Goal: Information Seeking & Learning: Find specific fact

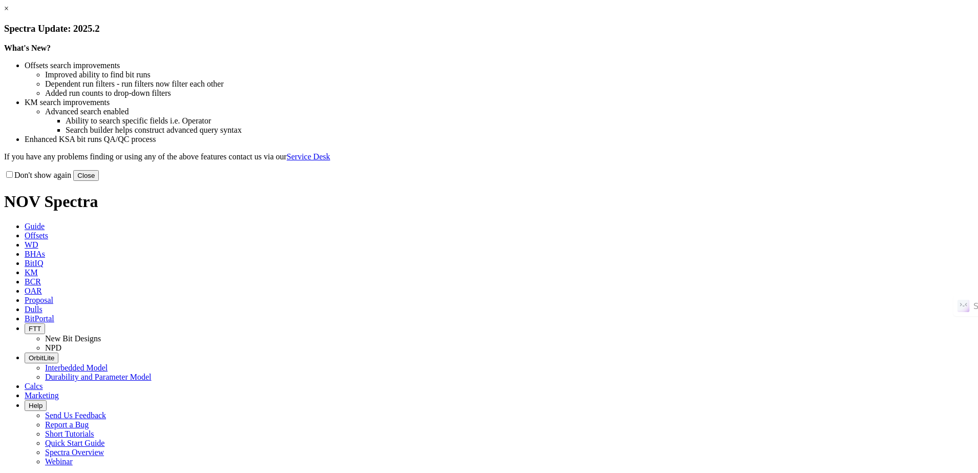
click at [99, 181] on button "Close" at bounding box center [86, 175] width 26 height 11
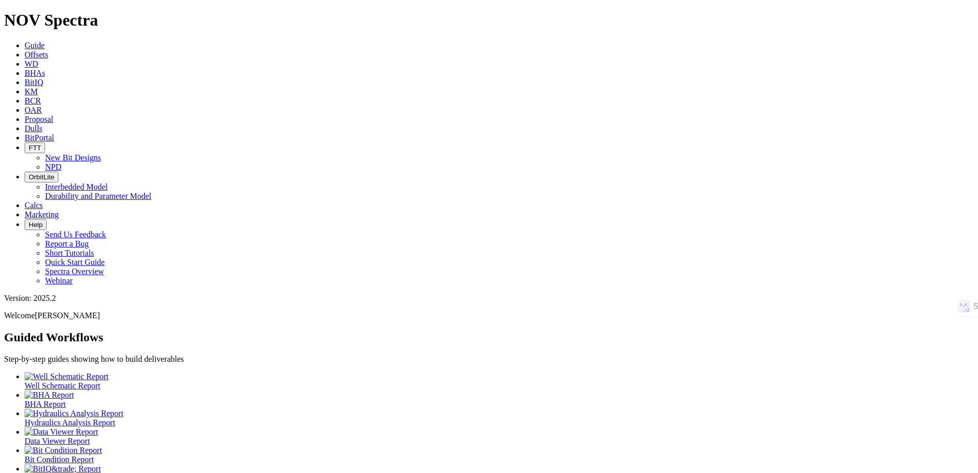
click at [25, 50] on icon at bounding box center [25, 54] width 0 height 9
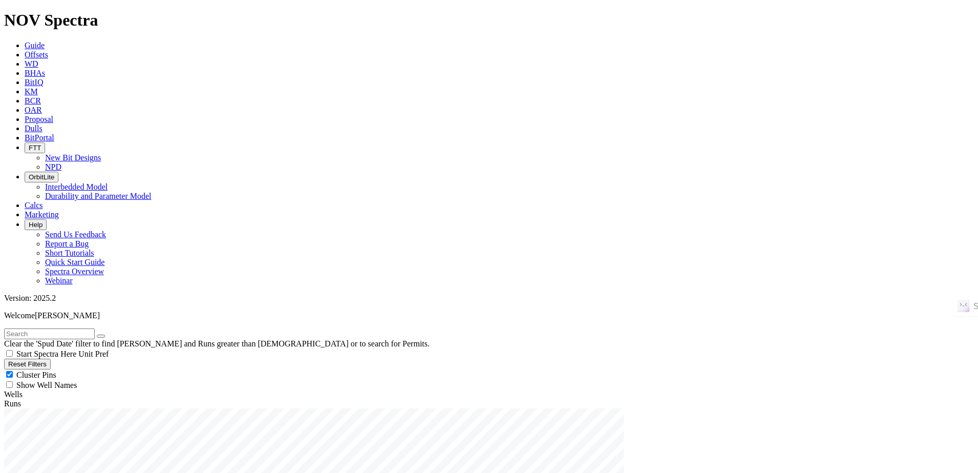
click at [75, 328] on input "text" at bounding box center [49, 333] width 91 height 11
paste input "UZ682"
type input "UZ682"
click at [111, 336] on icon "submit" at bounding box center [111, 336] width 0 height 0
click at [51, 359] on button "Reset Filters" at bounding box center [27, 364] width 47 height 11
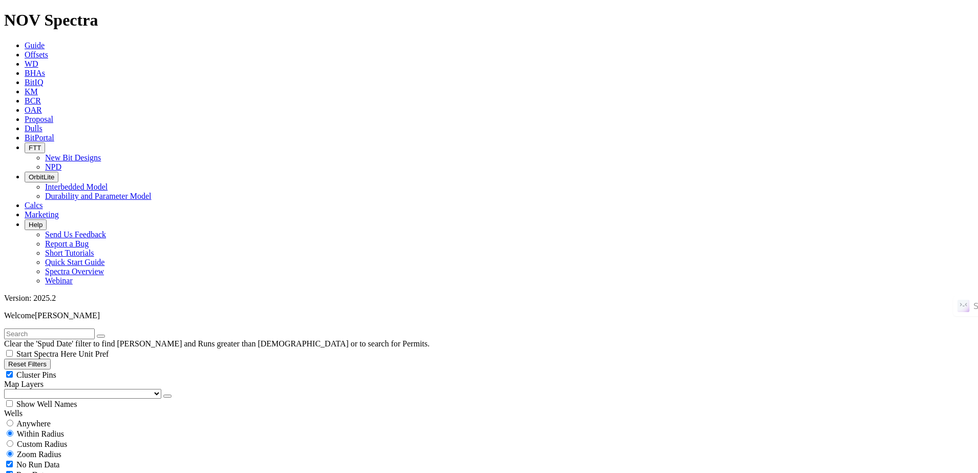
click at [51, 419] on span "Anywhere" at bounding box center [33, 423] width 34 height 9
radio input "true"
radio input "false"
click at [95, 328] on input "text" at bounding box center [49, 333] width 91 height 11
paste input "UZ682"
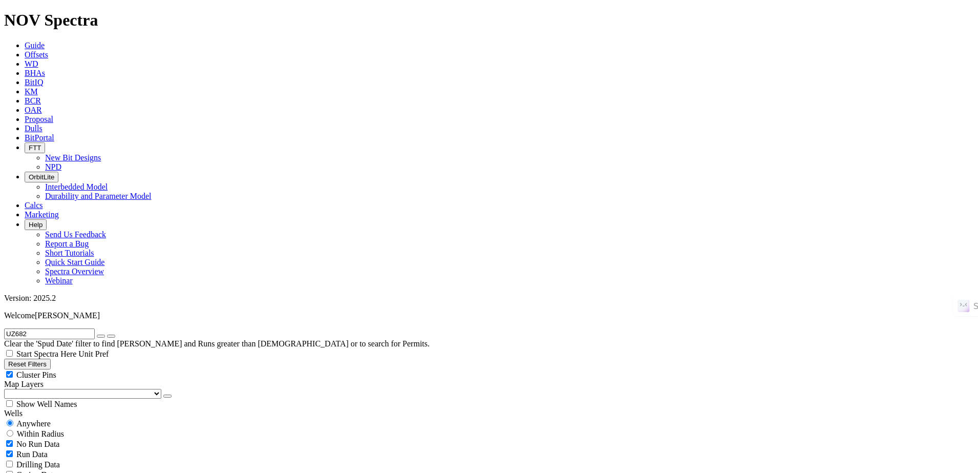
type input "UZ682"
click at [111, 336] on icon "submit" at bounding box center [111, 336] width 0 height 0
radio input "false"
radio input "true"
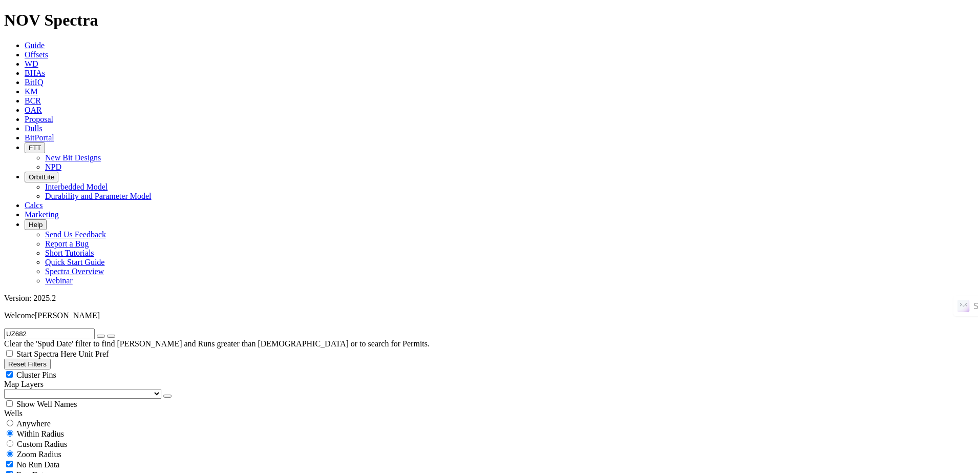
click at [51, 419] on span "Anywhere" at bounding box center [33, 423] width 34 height 9
radio input "true"
radio input "false"
click at [101, 336] on icon "button" at bounding box center [101, 336] width 0 height 0
radio input "false"
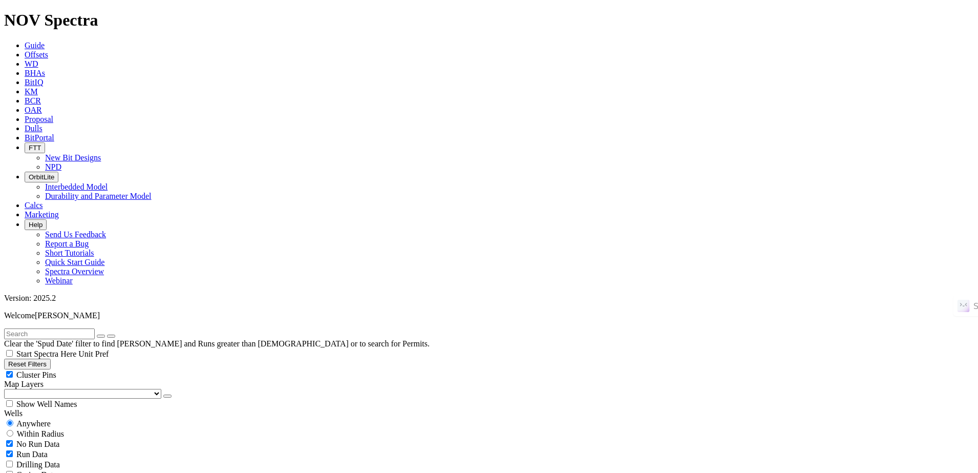
radio input "true"
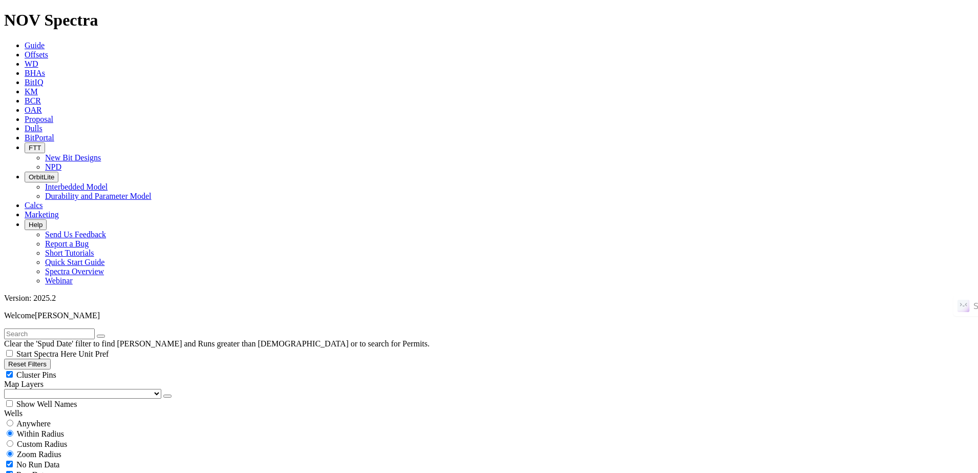
scroll to position [1754, 0]
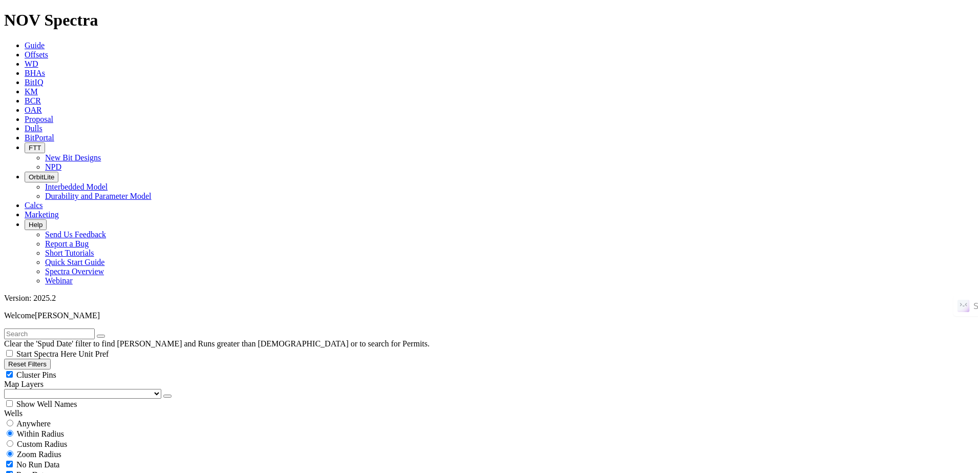
click at [59, 328] on input "text" at bounding box center [49, 333] width 91 height 11
paste input "UZ682"
type input "UZ682"
click at [111, 336] on icon "submit" at bounding box center [111, 336] width 0 height 0
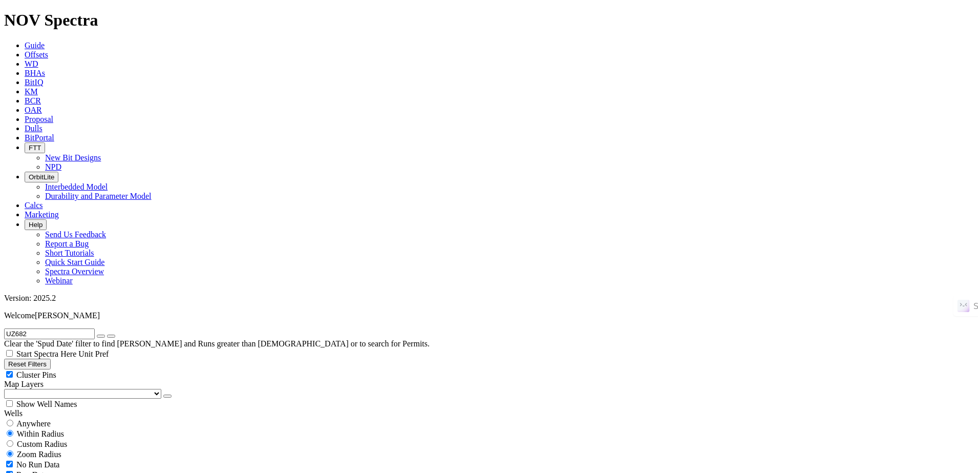
click at [51, 419] on span "Anywhere" at bounding box center [33, 423] width 34 height 9
radio input "true"
radio input "false"
click at [111, 336] on icon "submit" at bounding box center [111, 336] width 0 height 0
radio input "false"
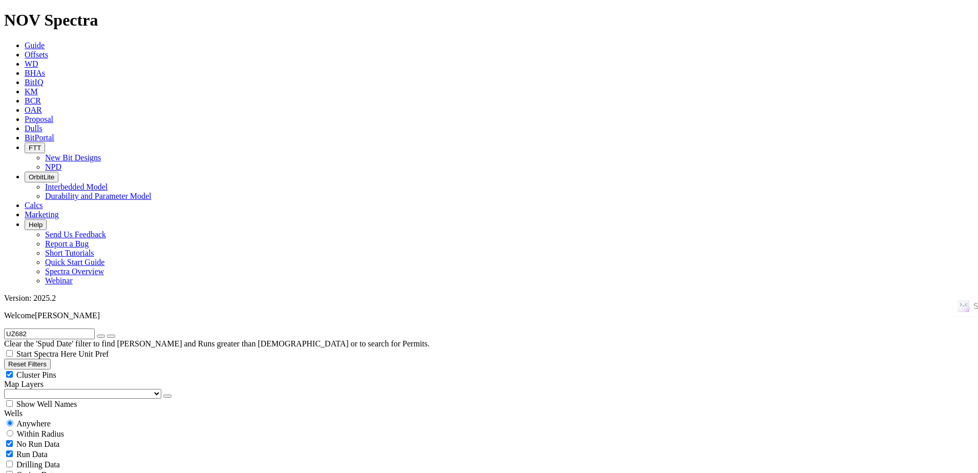
radio input "true"
click at [46, 419] on span "Anywhere" at bounding box center [33, 423] width 34 height 9
radio input "true"
radio input "false"
click at [115, 334] on button "submit" at bounding box center [111, 335] width 8 height 3
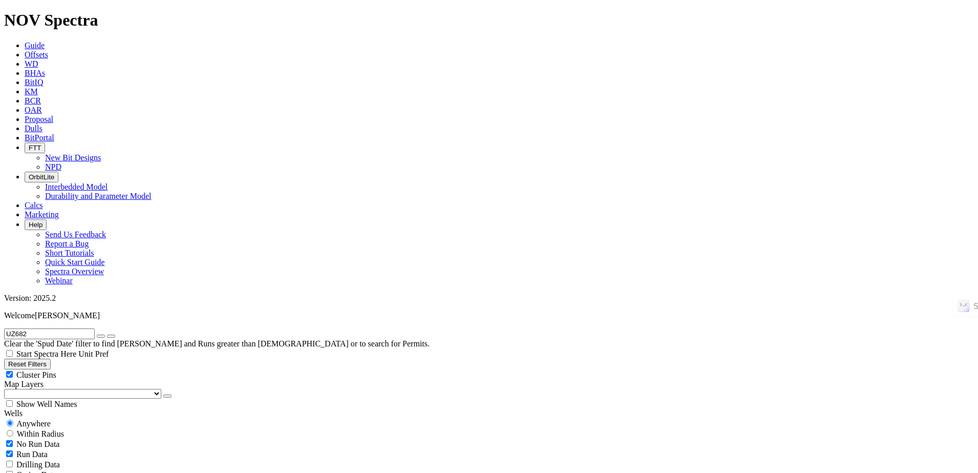
click at [105, 334] on button "button" at bounding box center [101, 335] width 8 height 3
radio input "false"
radio input "true"
click at [67, 328] on input "text" at bounding box center [49, 333] width 91 height 11
paste input "UZ697"
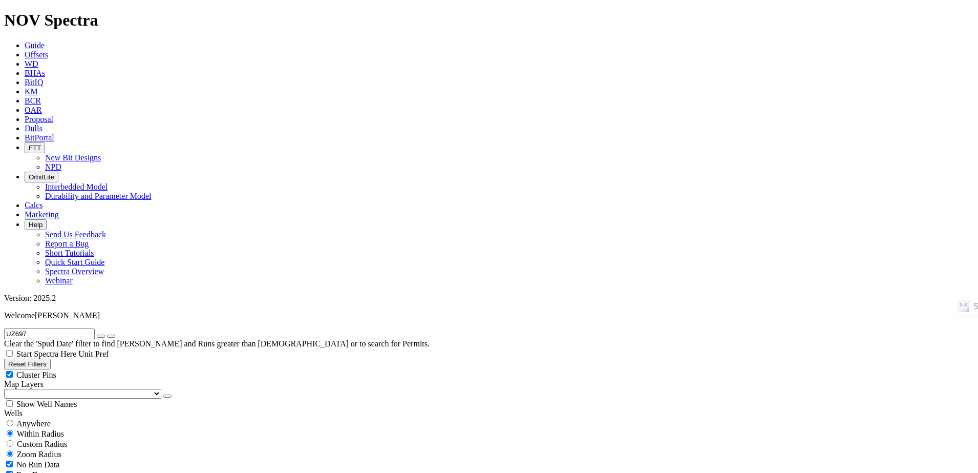
type input "UZ697"
click at [44, 419] on span "Anywhere" at bounding box center [33, 423] width 34 height 9
radio input "true"
radio input "false"
click at [111, 336] on icon "submit" at bounding box center [111, 336] width 0 height 0
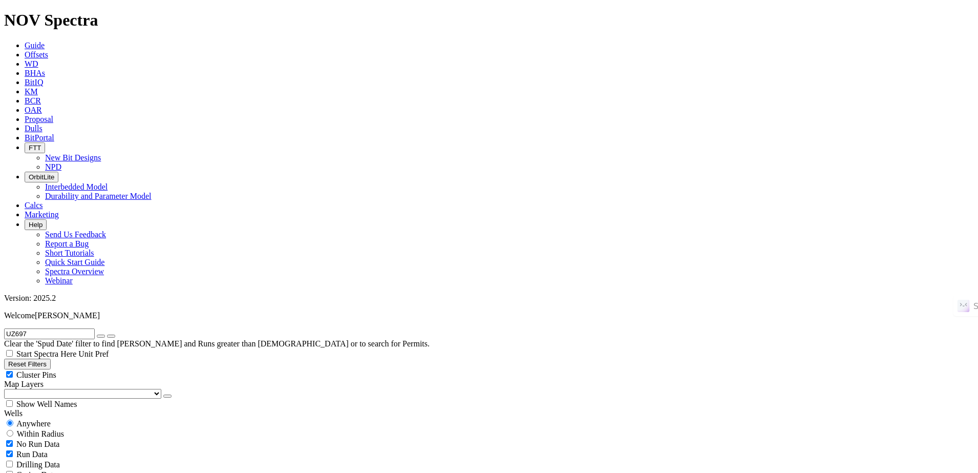
radio input "false"
radio input "true"
click at [107, 329] on span at bounding box center [107, 333] width 0 height 9
click at [101, 336] on icon "button" at bounding box center [101, 336] width 0 height 0
click at [51, 359] on button "Reset Filters" at bounding box center [27, 364] width 47 height 11
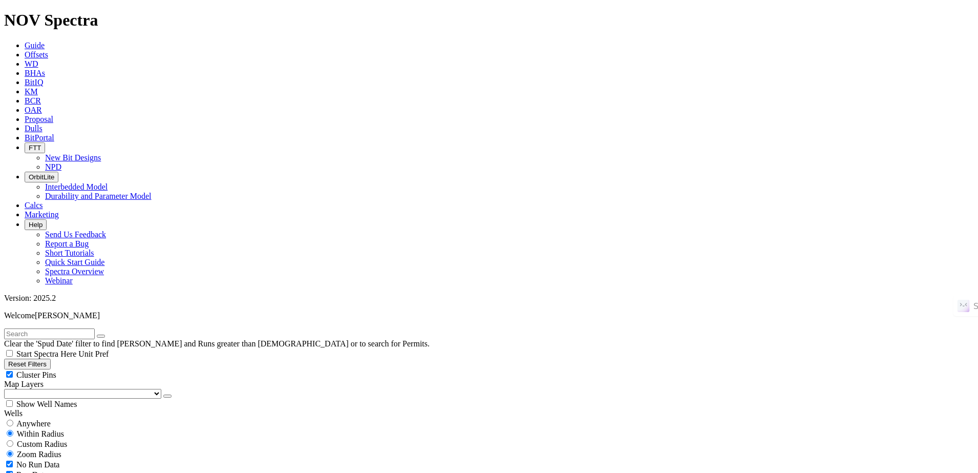
type input "9/25/23"
type input "9/25/25"
select select
click at [76, 328] on input "text" at bounding box center [49, 333] width 91 height 11
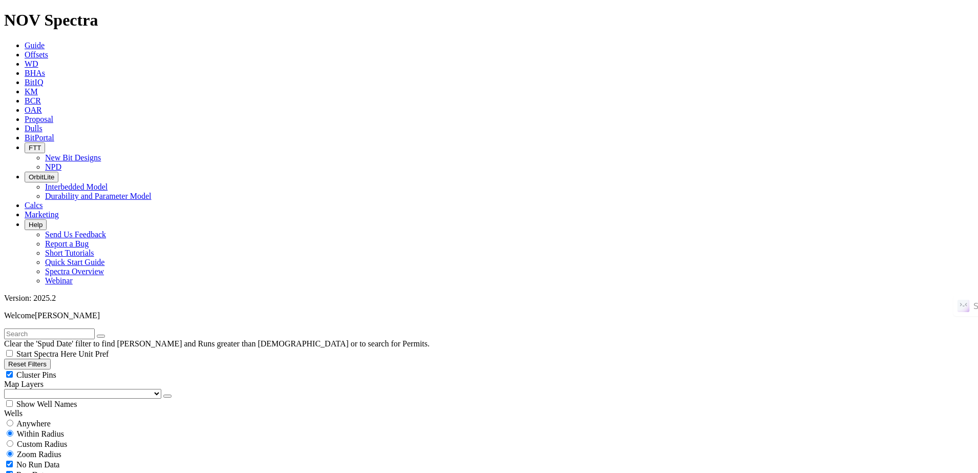
paste input "UZ697"
type input "UZ697"
click at [111, 336] on icon "submit" at bounding box center [111, 336] width 0 height 0
drag, startPoint x: 122, startPoint y: 44, endPoint x: 111, endPoint y: 44, distance: 11.3
click at [101, 336] on icon "button" at bounding box center [101, 336] width 0 height 0
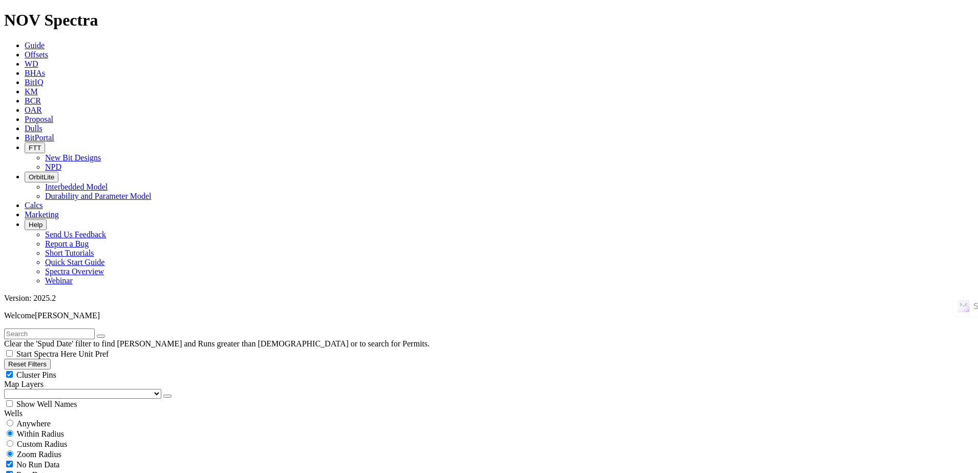
click at [84, 328] on input "text" at bounding box center [49, 333] width 91 height 11
paste input "UZ682"
type input "UZ682"
click at [101, 336] on icon "button" at bounding box center [101, 336] width 0 height 0
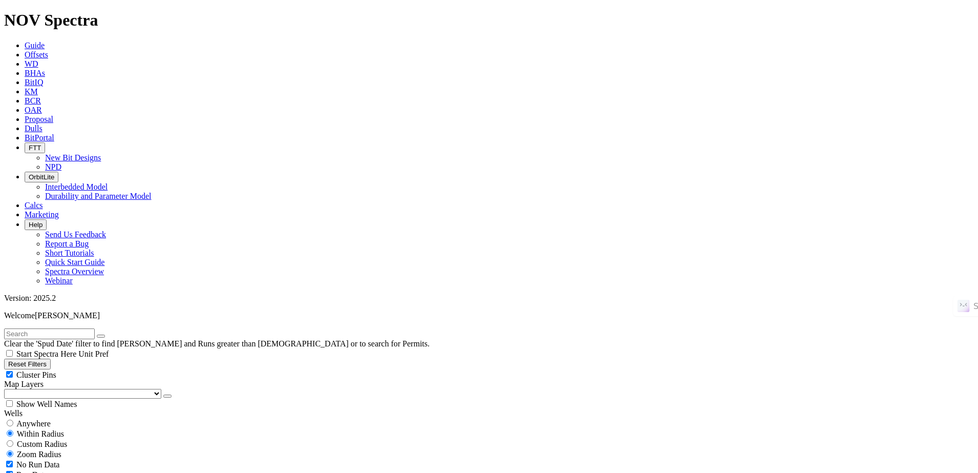
scroll to position [192, 0]
click at [49, 419] on span "Anywhere" at bounding box center [33, 423] width 34 height 9
radio input "true"
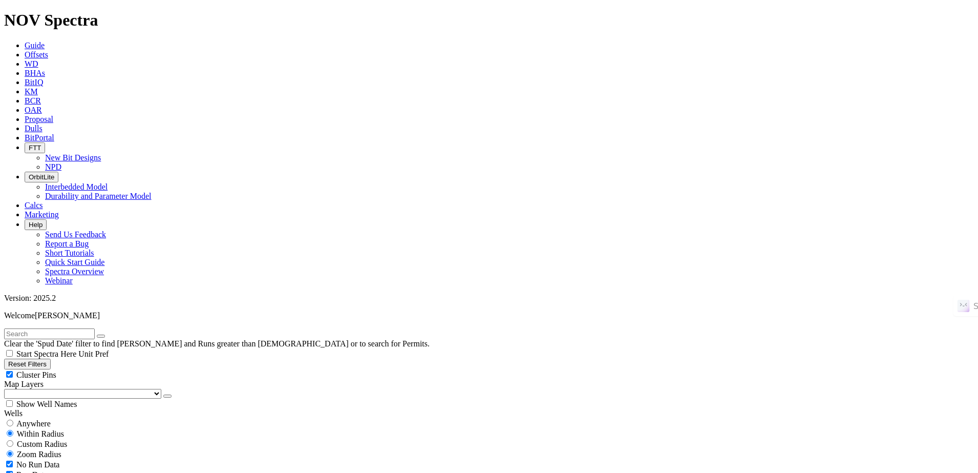
radio input "false"
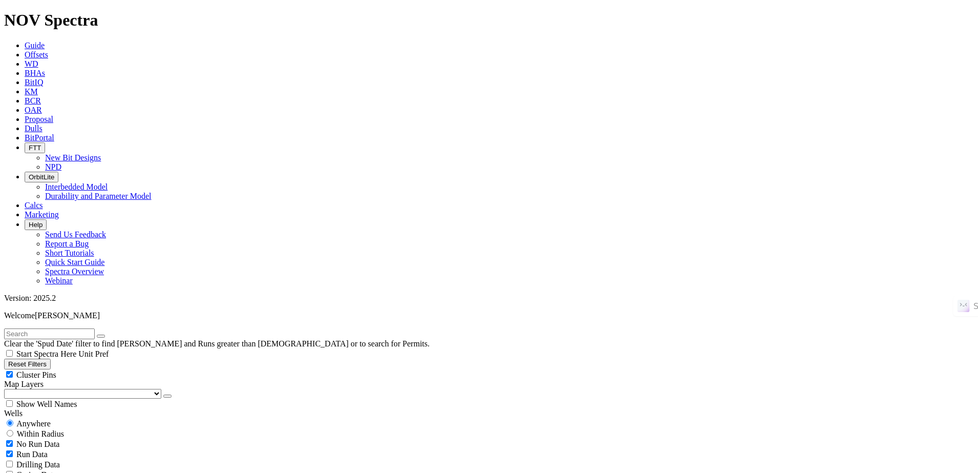
select select "? object:115492 ?"
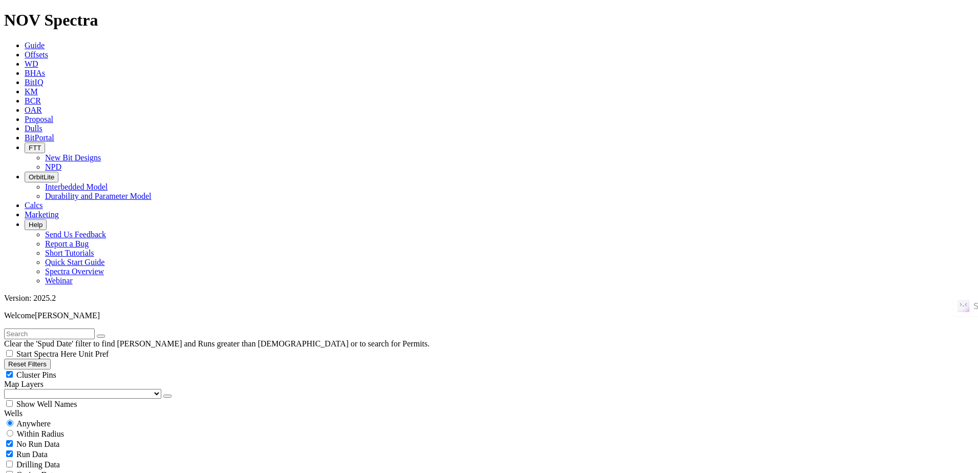
select select
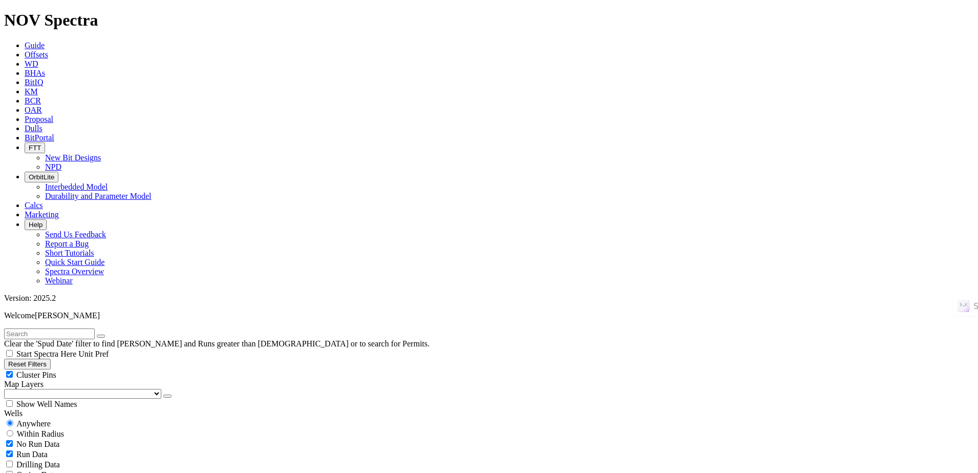
radio input "false"
radio input "true"
click at [30, 419] on span "Anywhere" at bounding box center [33, 423] width 34 height 9
radio input "true"
radio input "false"
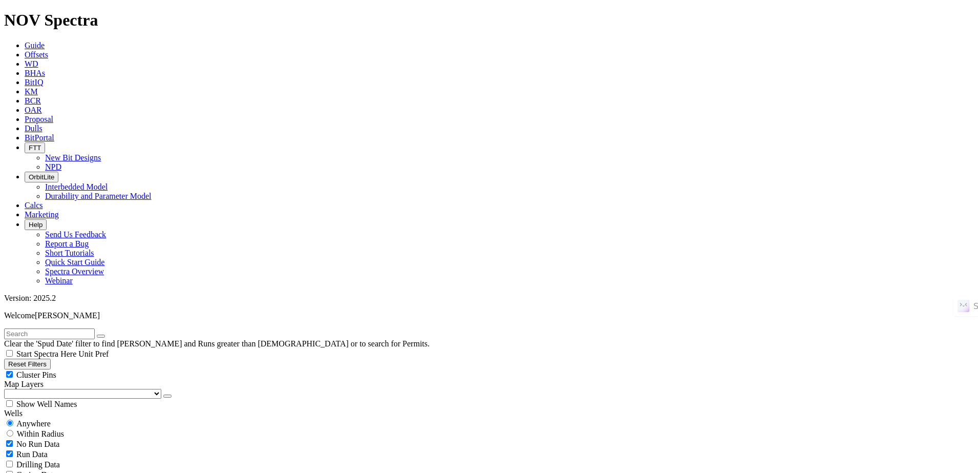
radio input "false"
radio input "true"
click at [64, 418] on div "Anywhere" at bounding box center [489, 423] width 970 height 10
radio input "true"
radio input "false"
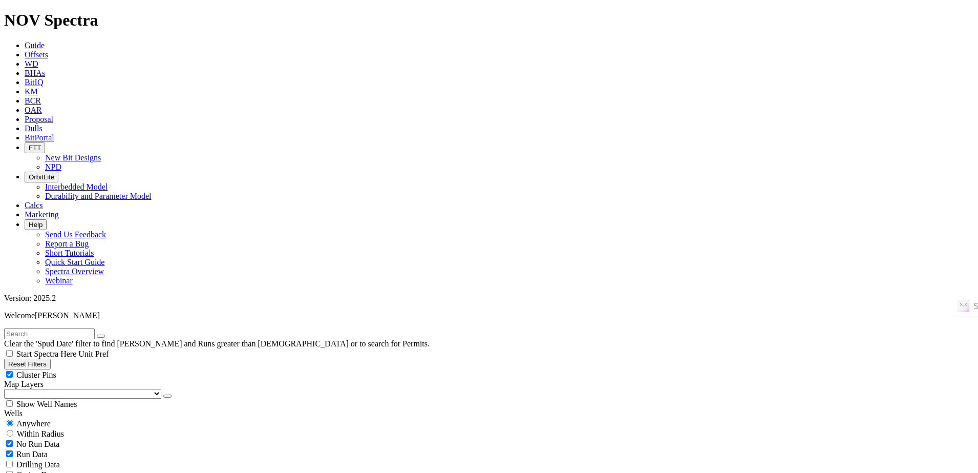
scroll to position [256, 0]
drag, startPoint x: 57, startPoint y: 206, endPoint x: 79, endPoint y: 255, distance: 53.4
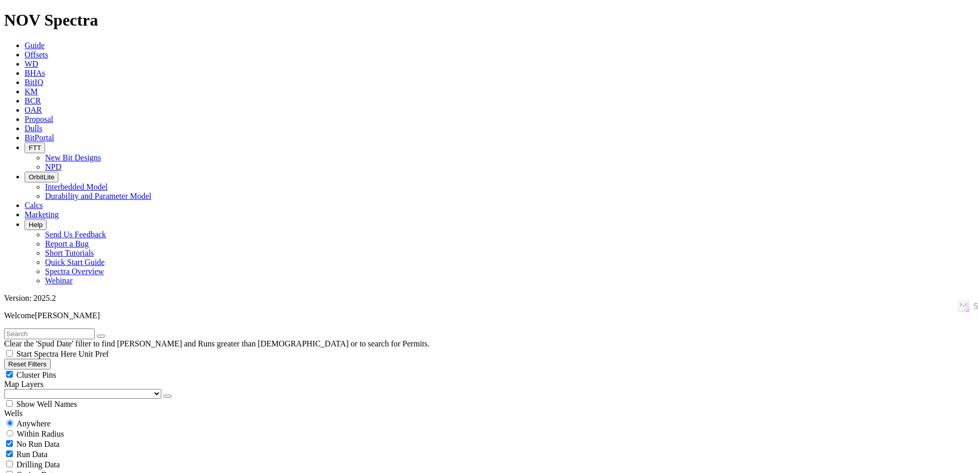
select select
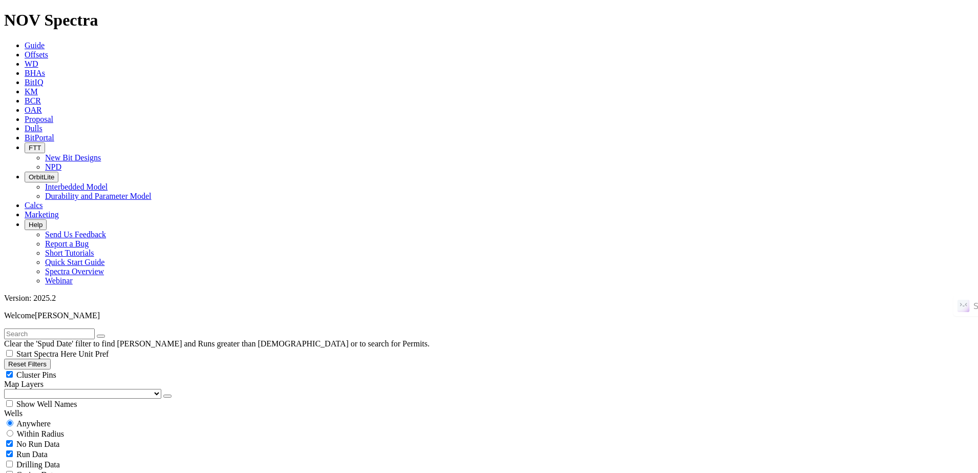
select select
click at [84, 328] on input "text" at bounding box center [49, 333] width 91 height 11
paste input "UZ682"
type input "UZ682"
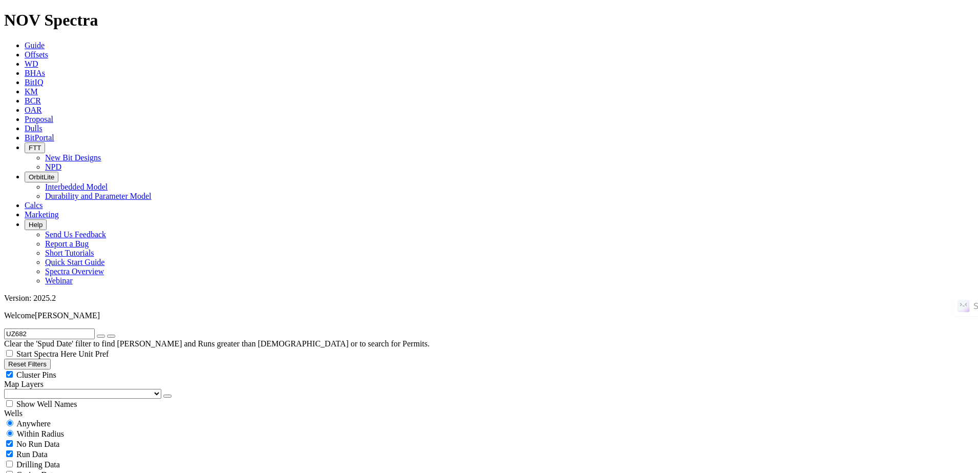
radio input "false"
radio input "true"
click at [105, 334] on button "button" at bounding box center [101, 335] width 8 height 3
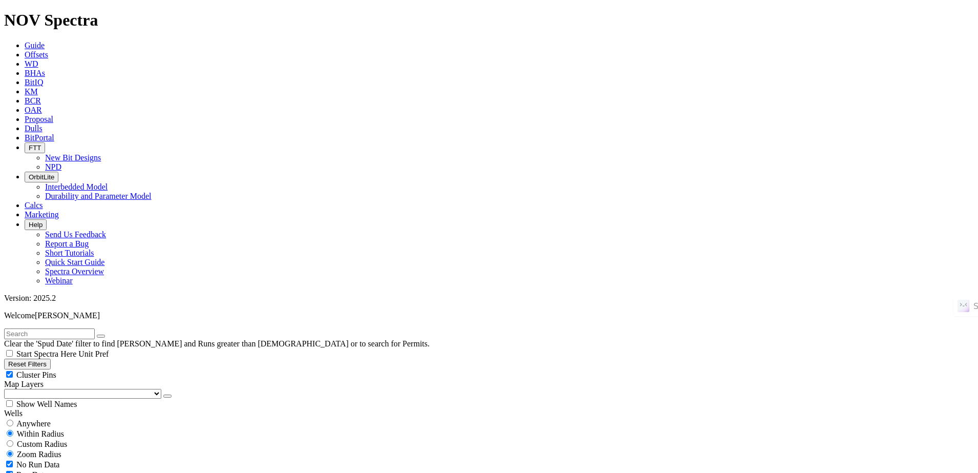
click at [69, 328] on input "text" at bounding box center [49, 333] width 91 height 11
paste input "[PERSON_NAME] RANCH B922H"
type input "[PERSON_NAME] RANCH B922H"
click at [115, 334] on button "submit" at bounding box center [111, 335] width 8 height 3
click at [49, 419] on span "Anywhere" at bounding box center [33, 423] width 34 height 9
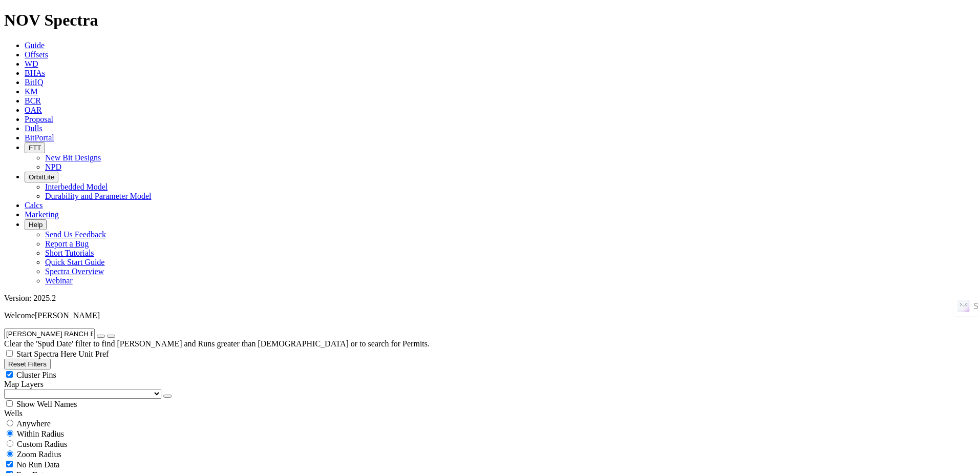
radio input "true"
radio input "false"
radio input "true"
click at [65, 418] on div "Anywhere" at bounding box center [489, 423] width 970 height 10
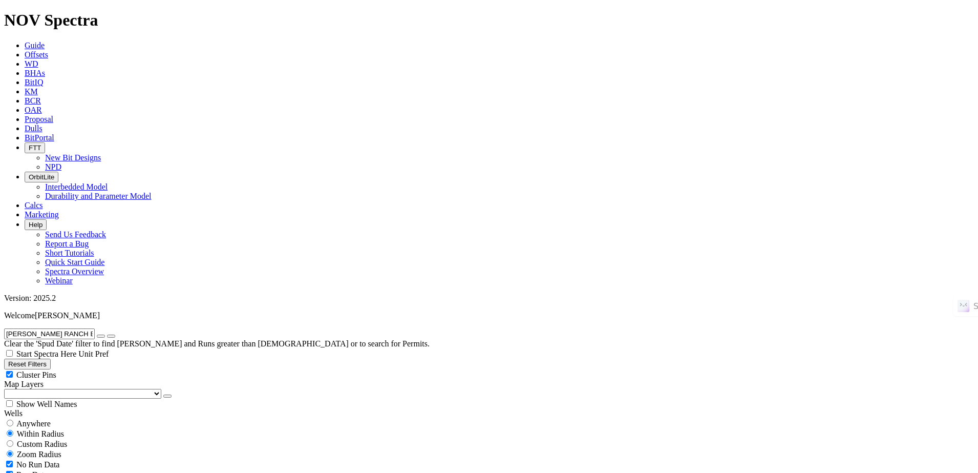
radio input "true"
radio input "false"
click at [101, 336] on icon "button" at bounding box center [101, 336] width 0 height 0
radio input "false"
radio input "true"
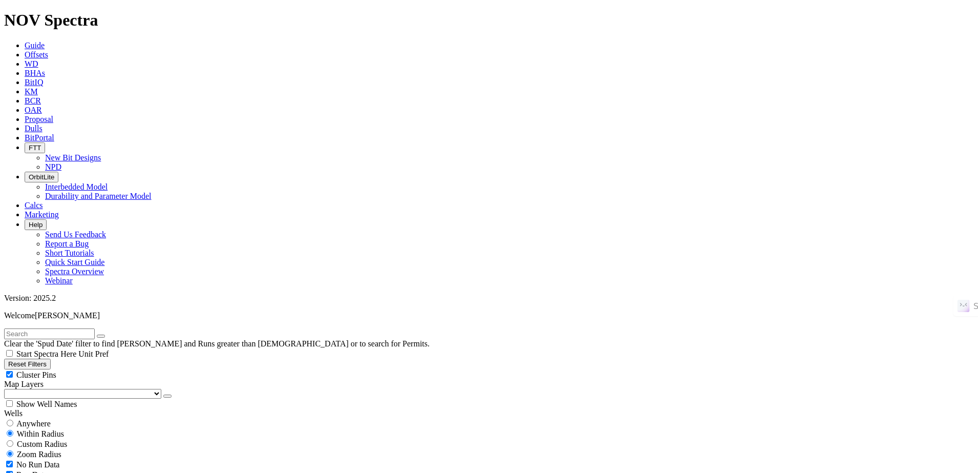
scroll to position [256, 0]
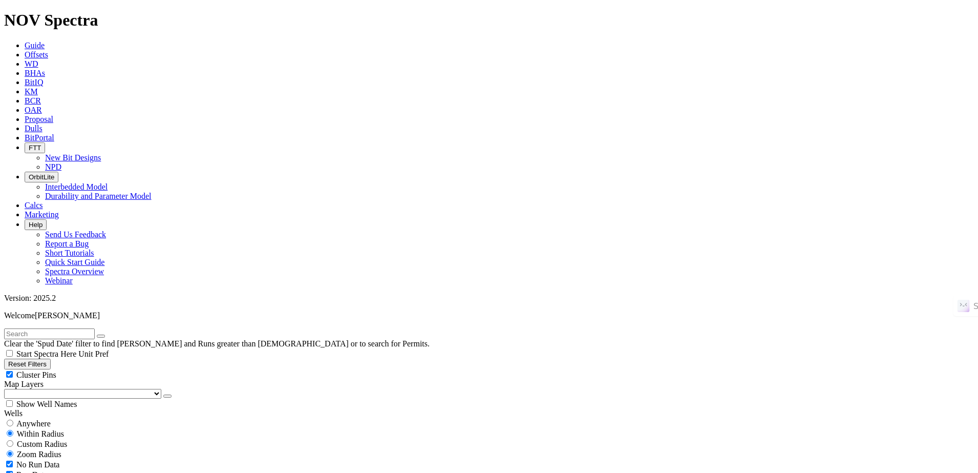
type input "[DATE]"
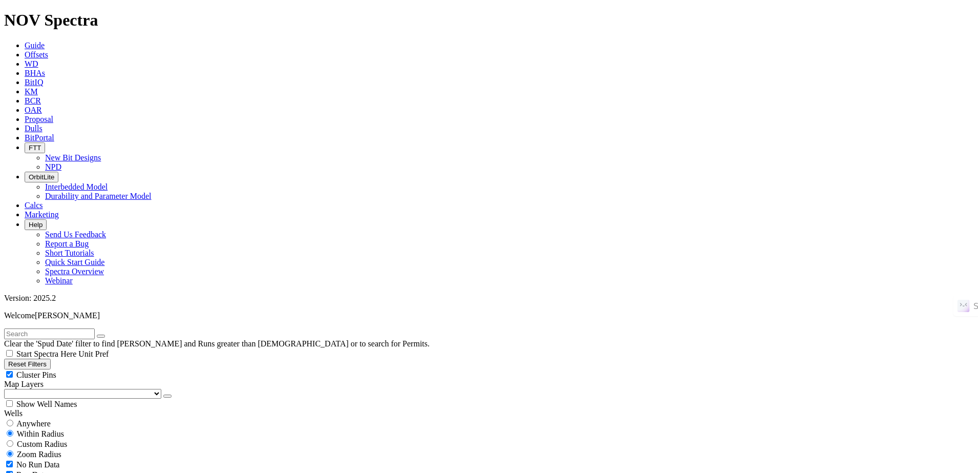
type input "[DATE]"
